Goal: Check status: Check status

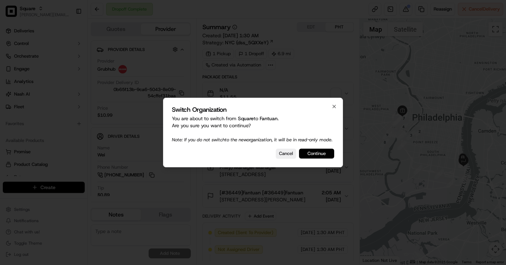
click at [309, 156] on button "Continue" at bounding box center [316, 154] width 35 height 10
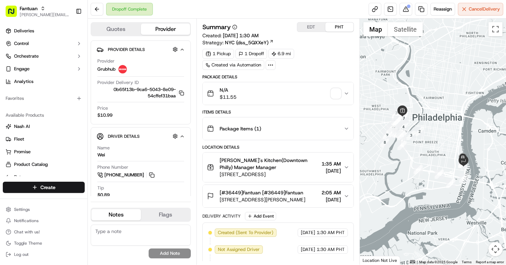
click at [332, 92] on span "button" at bounding box center [336, 94] width 10 height 10
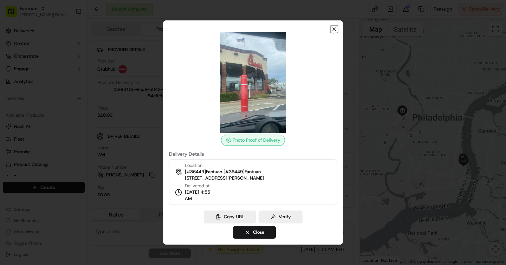
click at [335, 26] on icon "button" at bounding box center [334, 29] width 6 height 6
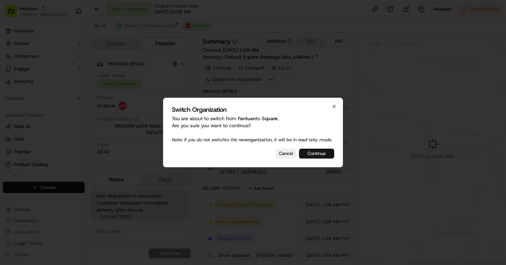
click at [314, 155] on button "Continue" at bounding box center [316, 154] width 35 height 10
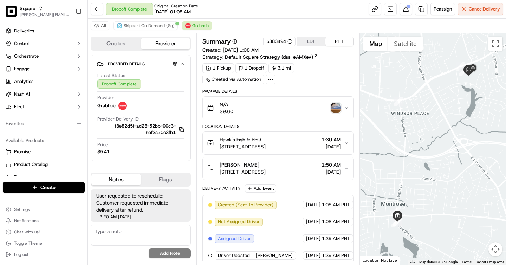
click at [334, 107] on img "button" at bounding box center [336, 108] width 10 height 10
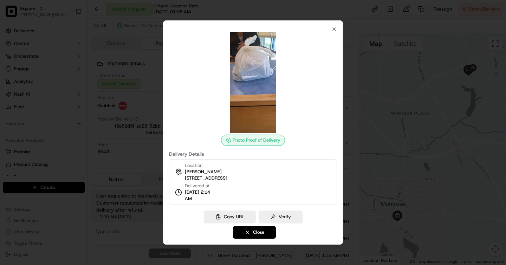
click at [357, 83] on div at bounding box center [253, 132] width 506 height 265
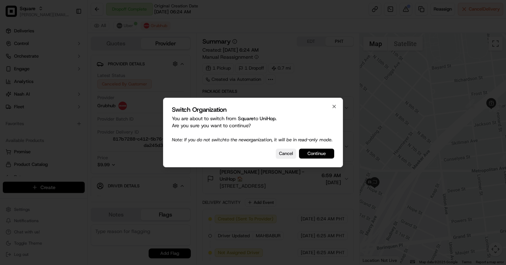
click at [310, 154] on button "Continue" at bounding box center [316, 154] width 35 height 10
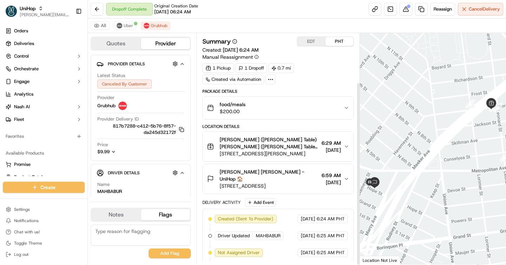
scroll to position [62, 0]
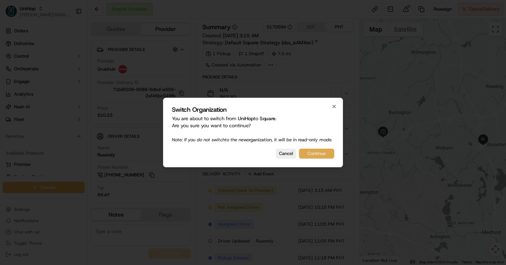
click at [321, 157] on button "Continue" at bounding box center [316, 154] width 35 height 10
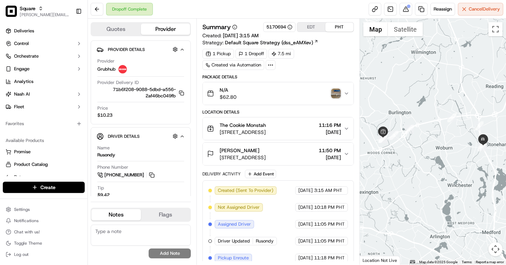
click at [328, 89] on div "N/A $62.80" at bounding box center [275, 93] width 136 height 14
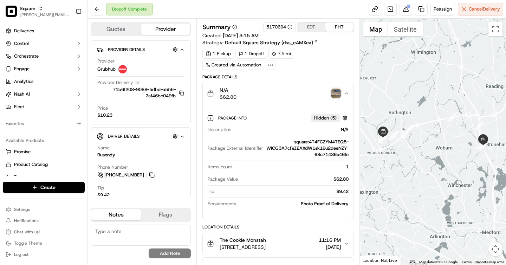
click at [338, 91] on img "button" at bounding box center [336, 94] width 10 height 10
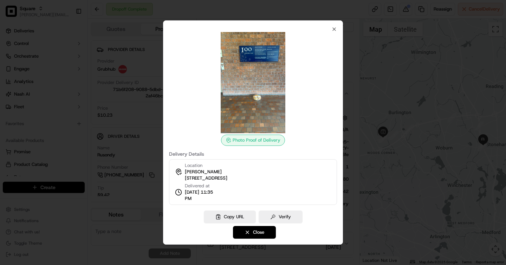
click at [350, 65] on div at bounding box center [253, 132] width 506 height 265
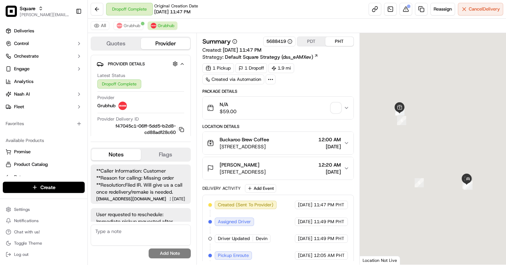
scroll to position [19, 0]
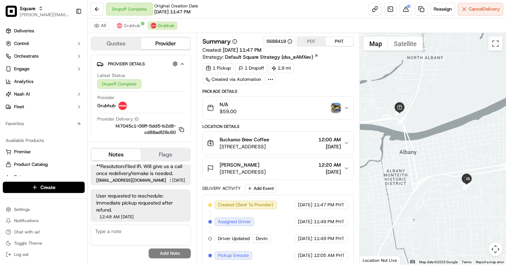
click at [337, 111] on img "button" at bounding box center [336, 108] width 10 height 10
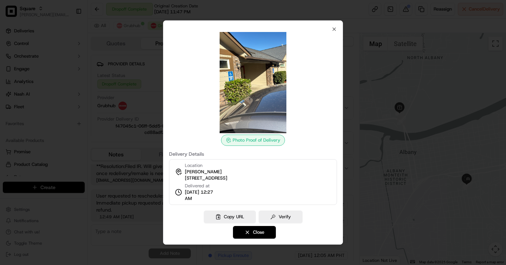
click at [363, 66] on div at bounding box center [253, 132] width 506 height 265
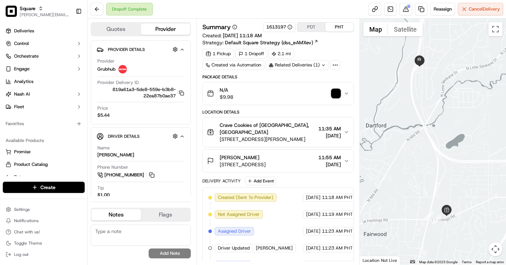
click at [340, 91] on img "button" at bounding box center [336, 94] width 10 height 10
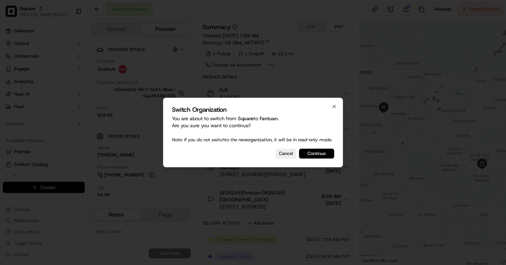
click at [320, 156] on button "Continue" at bounding box center [316, 154] width 35 height 10
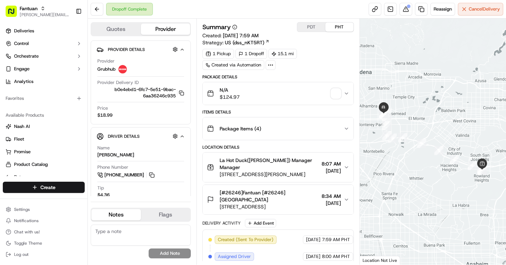
click at [309, 27] on button "PDT" at bounding box center [311, 26] width 28 height 9
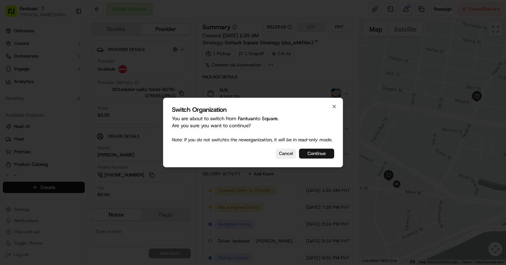
click at [315, 158] on button "Continue" at bounding box center [316, 154] width 35 height 10
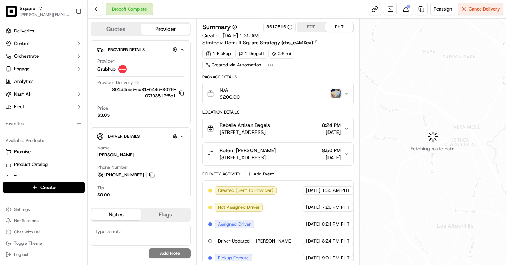
click at [316, 29] on button "EDT" at bounding box center [311, 26] width 28 height 9
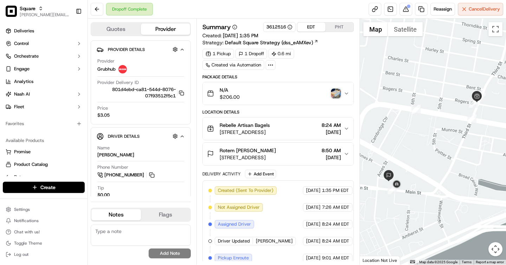
scroll to position [109, 0]
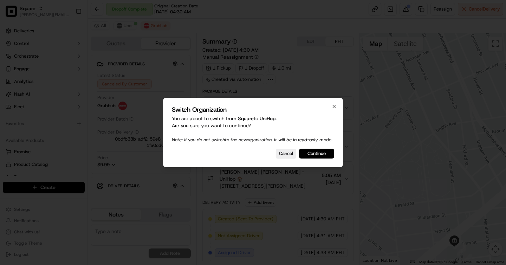
click at [315, 150] on div "Switch Organization You are about to switch from Square to UniHop . Are you sur…" at bounding box center [253, 133] width 180 height 70
click at [317, 156] on button "Continue" at bounding box center [316, 154] width 35 height 10
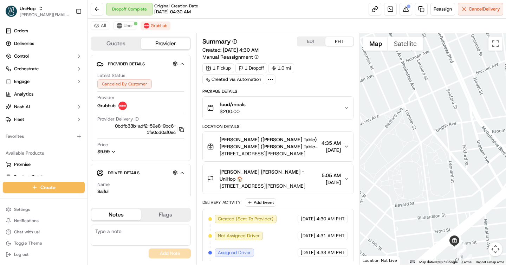
scroll to position [69, 0]
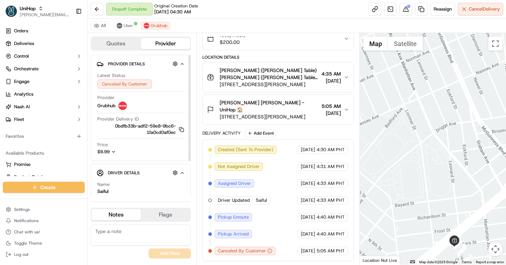
click at [111, 150] on icon "button" at bounding box center [113, 151] width 5 height 5
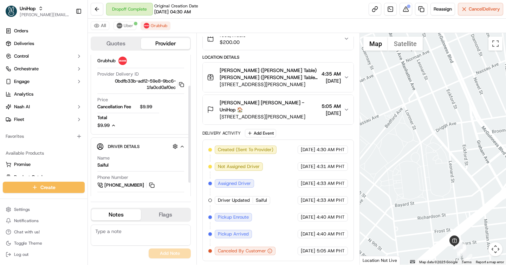
scroll to position [48, 0]
